Goal: Task Accomplishment & Management: Manage account settings

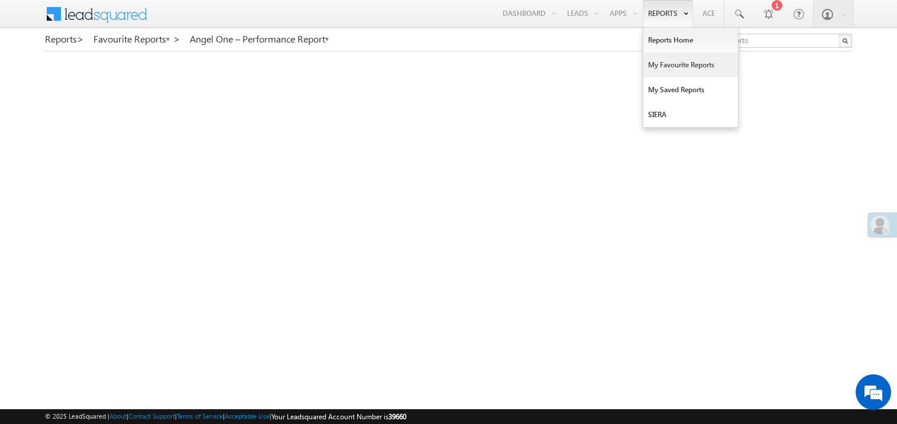
click at [661, 65] on link "My Favourite Reports" at bounding box center [690, 65] width 95 height 25
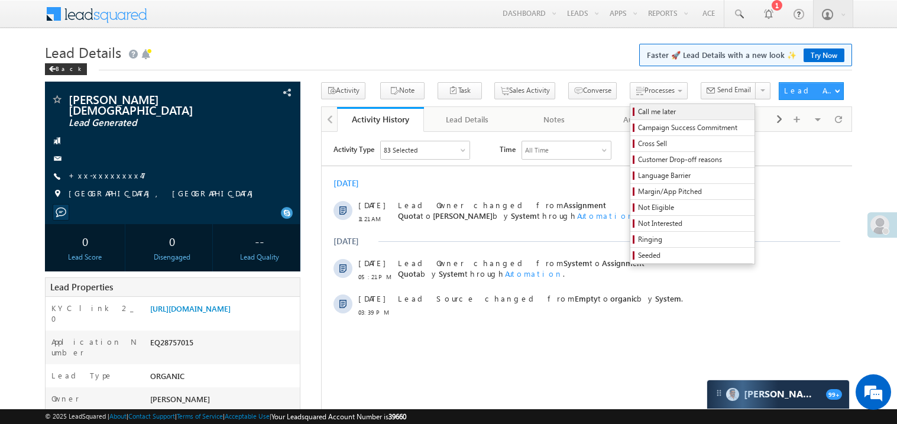
click at [638, 111] on span "Call me later" at bounding box center [694, 111] width 112 height 11
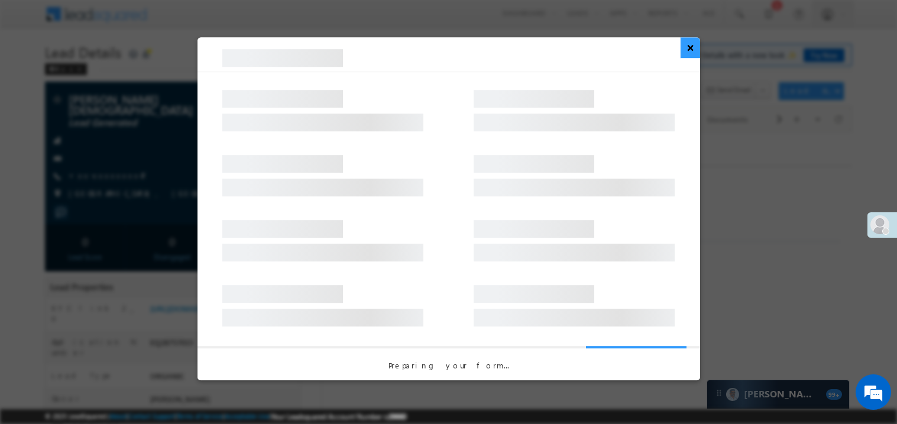
click at [692, 49] on button "×" at bounding box center [690, 47] width 20 height 21
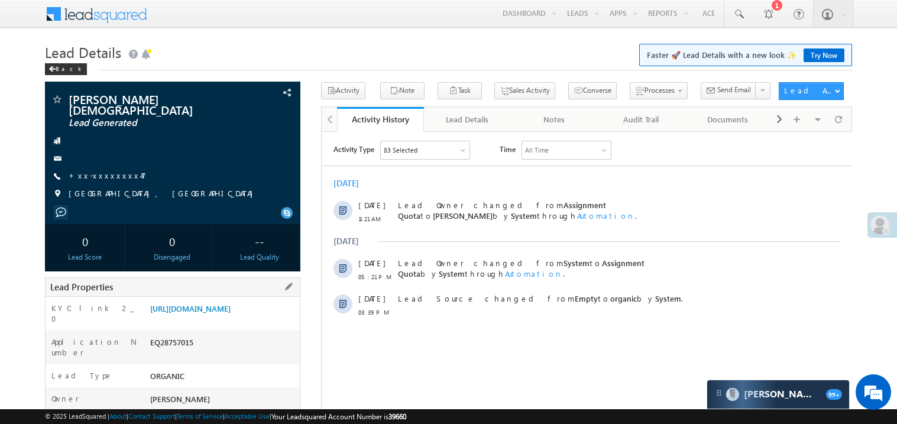
click at [206, 319] on div "https://angelbroking1-pk3em7sa.customui-test.leadsquared.com?leadId=07920e5e-19…" at bounding box center [223, 311] width 153 height 17
click at [224, 313] on link "https://angelbroking1-pk3em7sa.customui-test.leadsquared.com?leadId=07920e5e-19…" at bounding box center [190, 308] width 80 height 10
click at [98, 170] on link "+xx-xxxxxxxx47" at bounding box center [107, 175] width 77 height 10
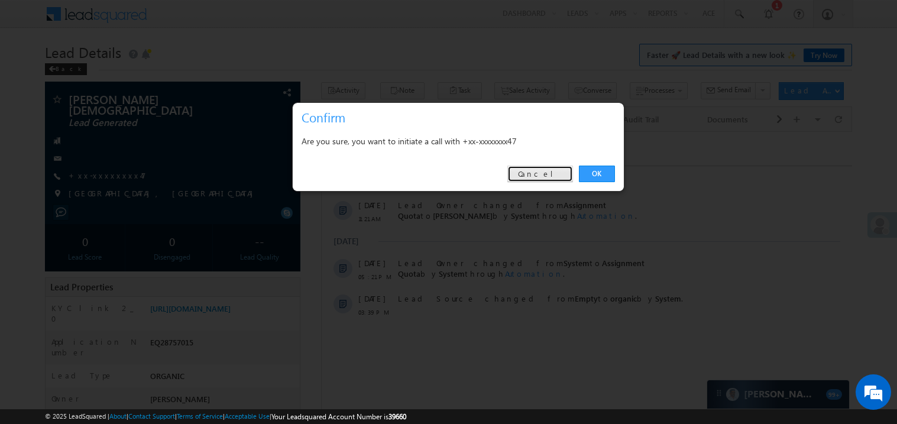
click at [561, 178] on link "Cancel" at bounding box center [540, 174] width 66 height 17
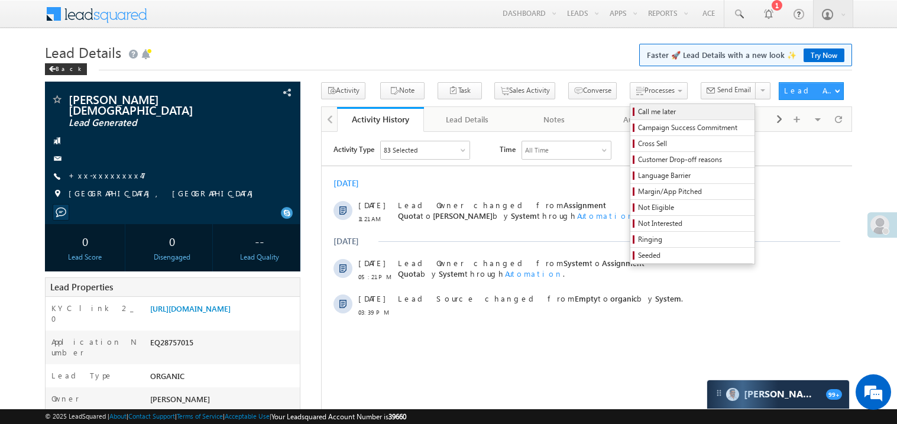
click at [638, 116] on span "Call me later" at bounding box center [694, 111] width 112 height 11
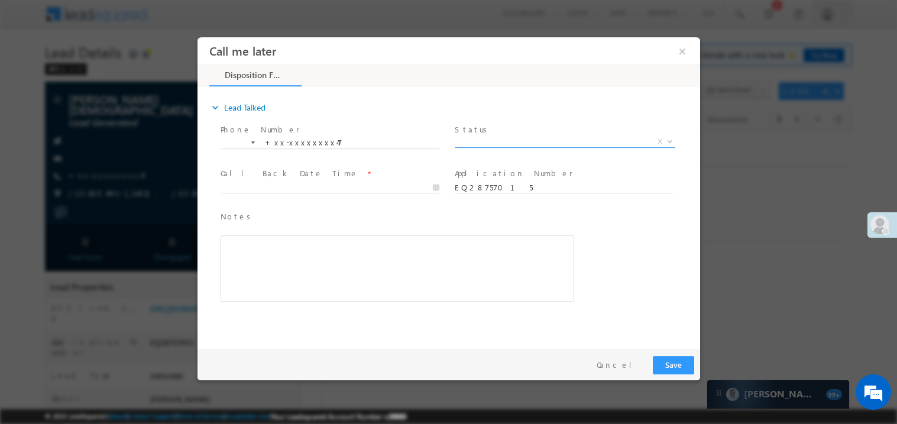
click at [514, 138] on span "X" at bounding box center [564, 141] width 221 height 12
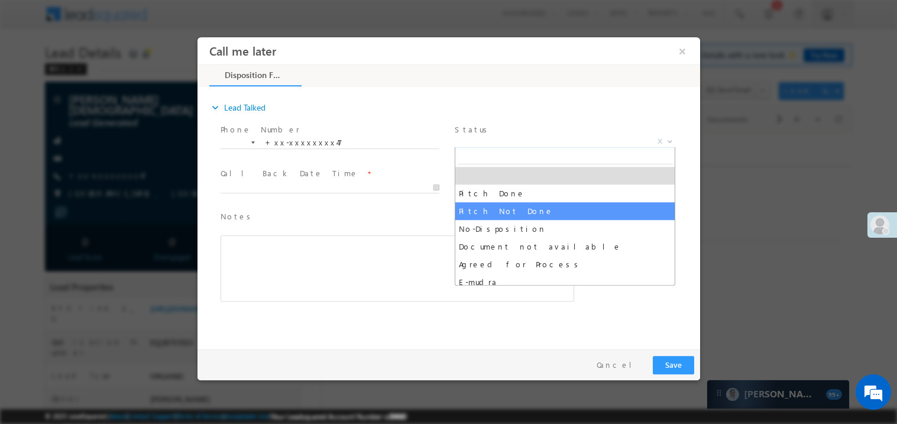
select select "Pitch Not Done"
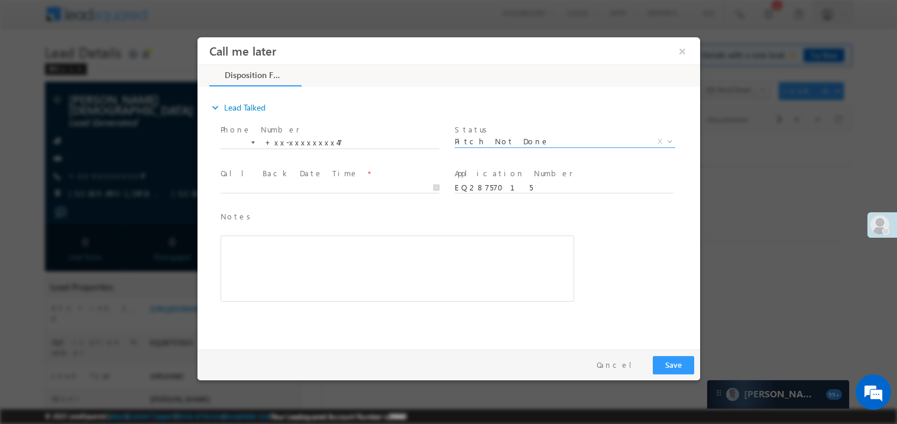
click at [235, 181] on span at bounding box center [334, 187] width 229 height 13
click at [236, 186] on body "Call me later ×" at bounding box center [448, 190] width 502 height 307
type input "09/12/25 12:18 PM"
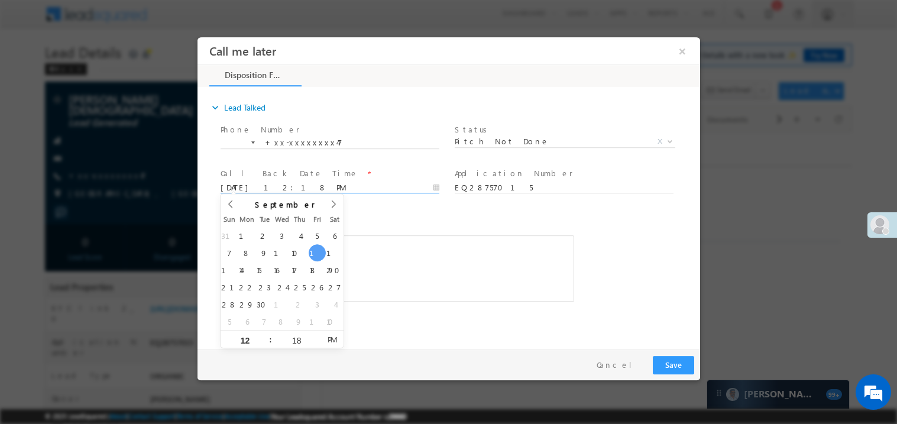
click at [411, 247] on div "Rich Text Editor, 40788eee-0fb2-11ec-a811-0adc8a9d82c2__tab1__section1__Notes__…" at bounding box center [397, 268] width 354 height 66
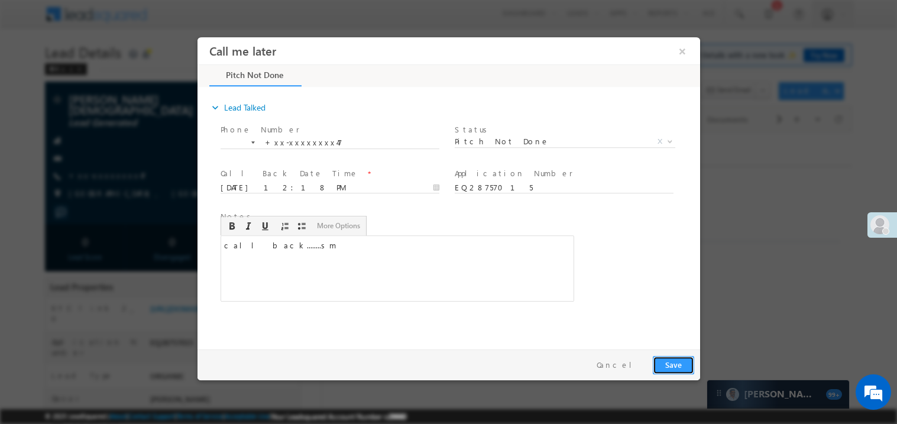
click at [673, 361] on button "Save" at bounding box center [672, 364] width 41 height 18
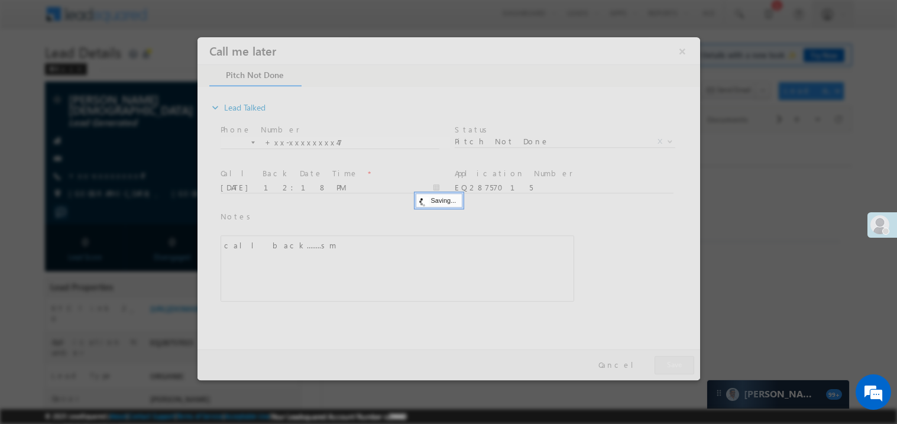
click at [673, 361] on div at bounding box center [448, 208] width 502 height 343
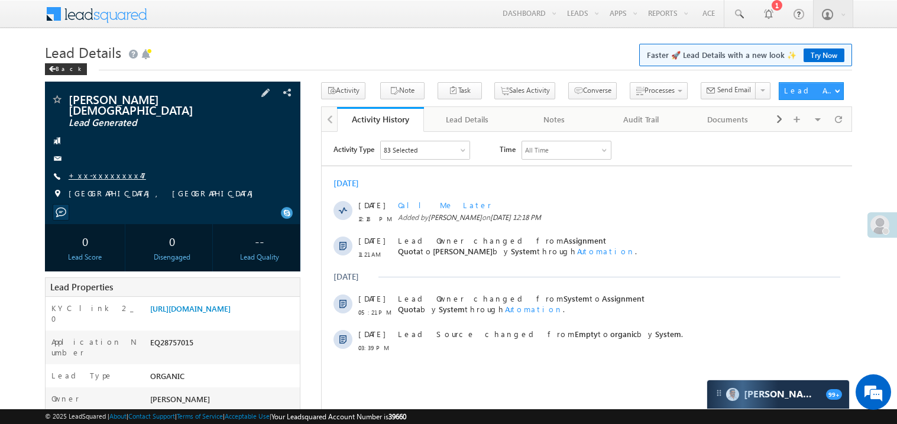
click at [109, 170] on link "+xx-xxxxxxxx47" at bounding box center [107, 175] width 77 height 10
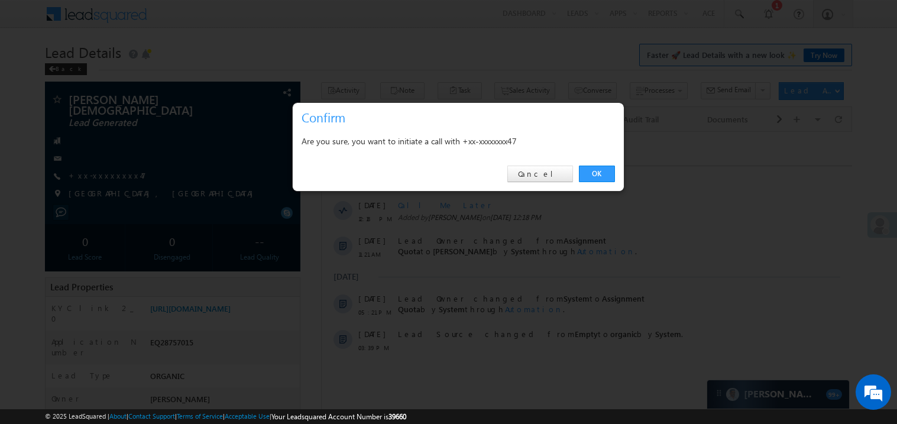
click at [563, 184] on div "OK Cancel" at bounding box center [458, 174] width 331 height 34
click at [566, 179] on link "Cancel" at bounding box center [540, 174] width 66 height 17
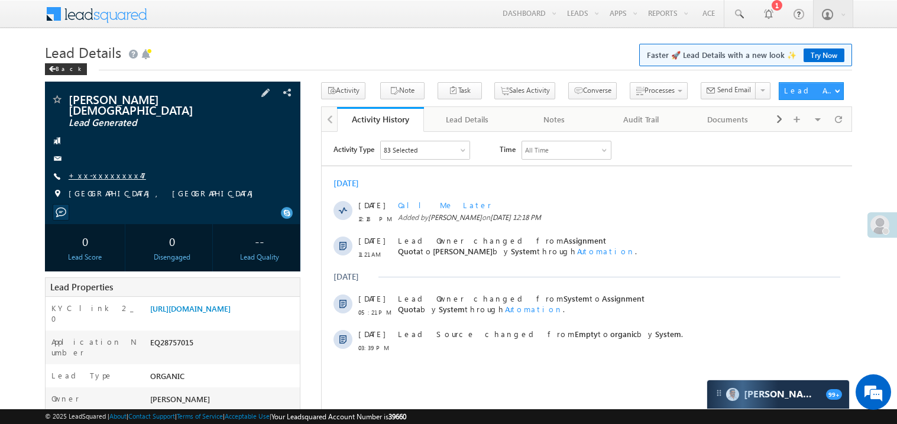
click at [108, 170] on link "+xx-xxxxxxxx47" at bounding box center [107, 175] width 77 height 10
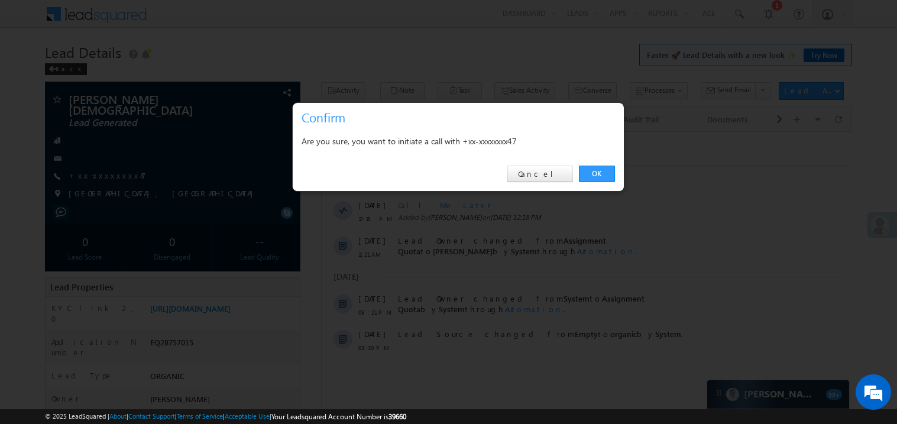
click at [534, 184] on div "OK Cancel" at bounding box center [458, 174] width 331 height 34
click at [535, 181] on link "Cancel" at bounding box center [540, 174] width 66 height 17
